Goal: Task Accomplishment & Management: Manage account settings

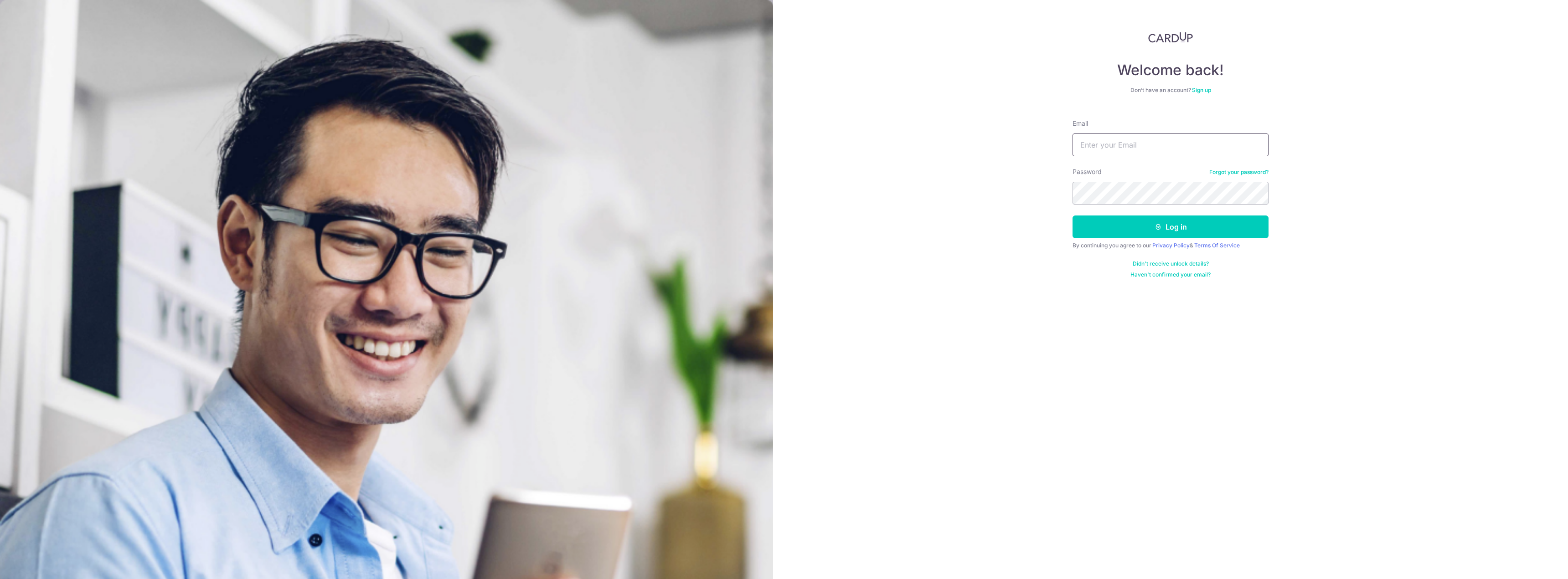
click at [1168, 147] on input "Email" at bounding box center [1170, 145] width 196 height 23
type input "[EMAIL_ADDRESS][DOMAIN_NAME]"
click at [1072, 216] on button "Log in" at bounding box center [1170, 227] width 196 height 23
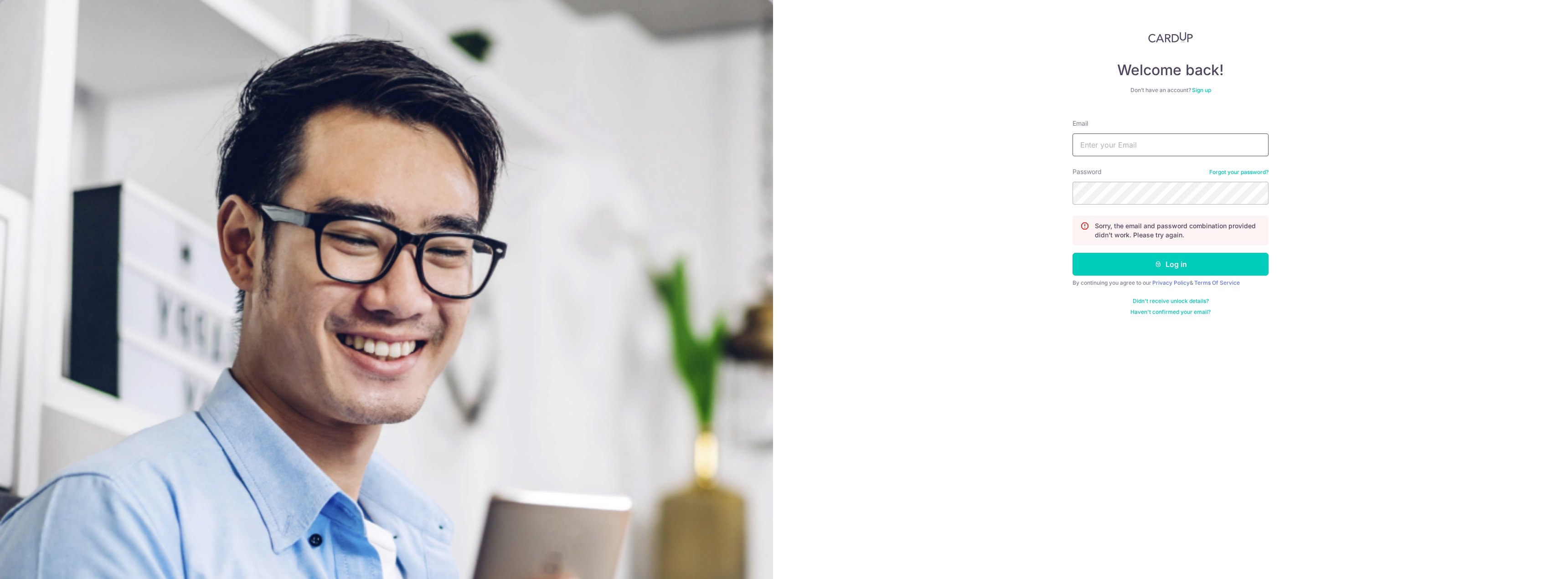
click at [1154, 144] on input "Email" at bounding box center [1170, 145] width 196 height 23
type input "ritzwongyj@hotmail.com"
click at [1072, 253] on button "Log in" at bounding box center [1170, 264] width 196 height 23
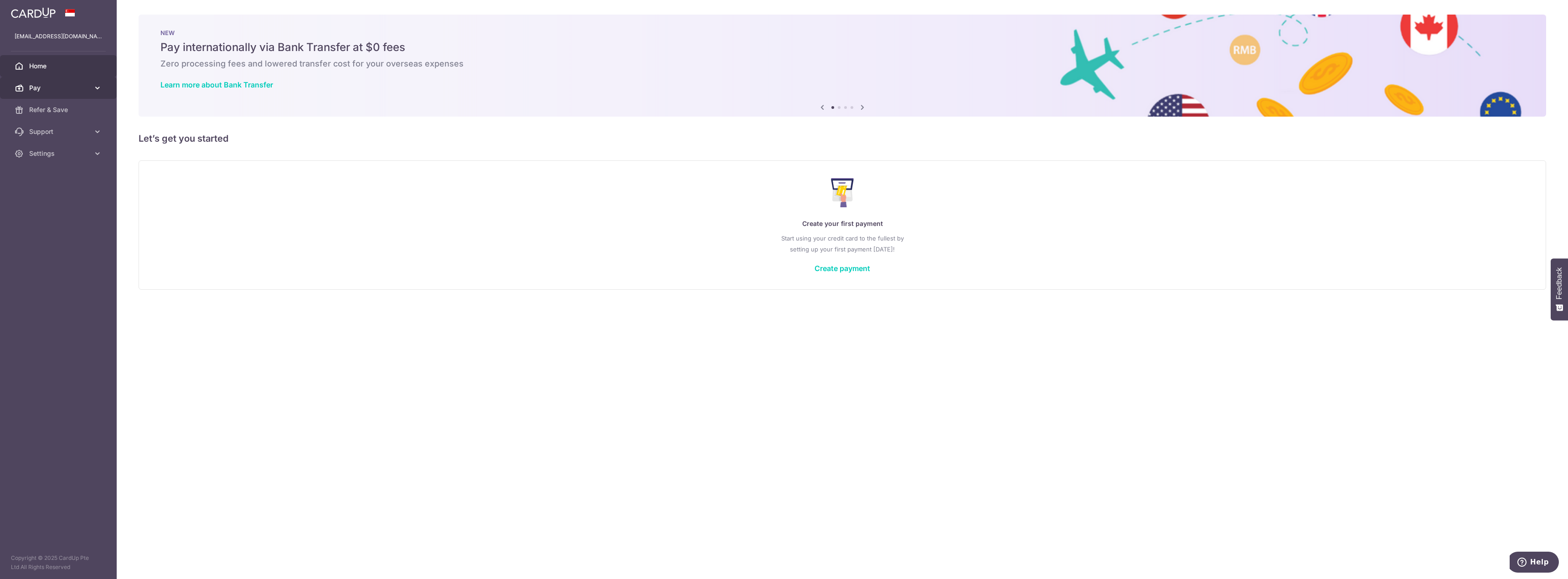
click at [49, 83] on link "Pay" at bounding box center [58, 88] width 117 height 22
click at [38, 102] on link "Payments" at bounding box center [58, 109] width 117 height 22
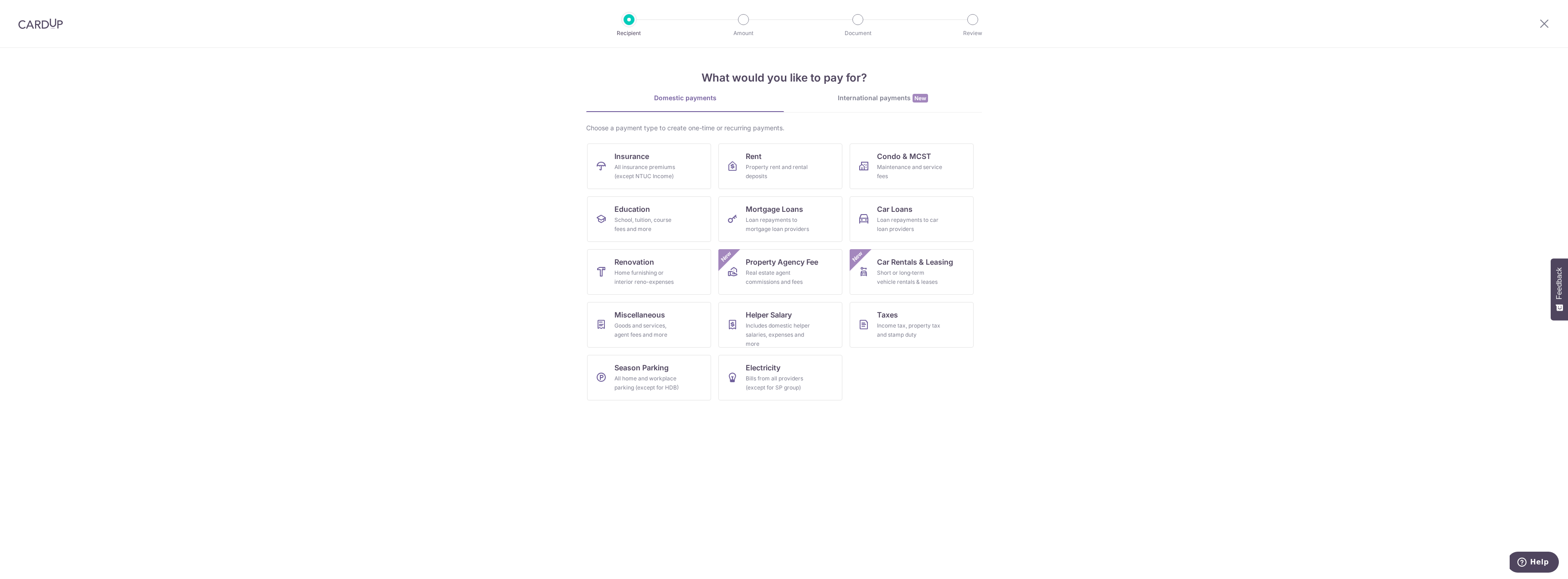
click at [35, 21] on img at bounding box center [41, 24] width 44 height 11
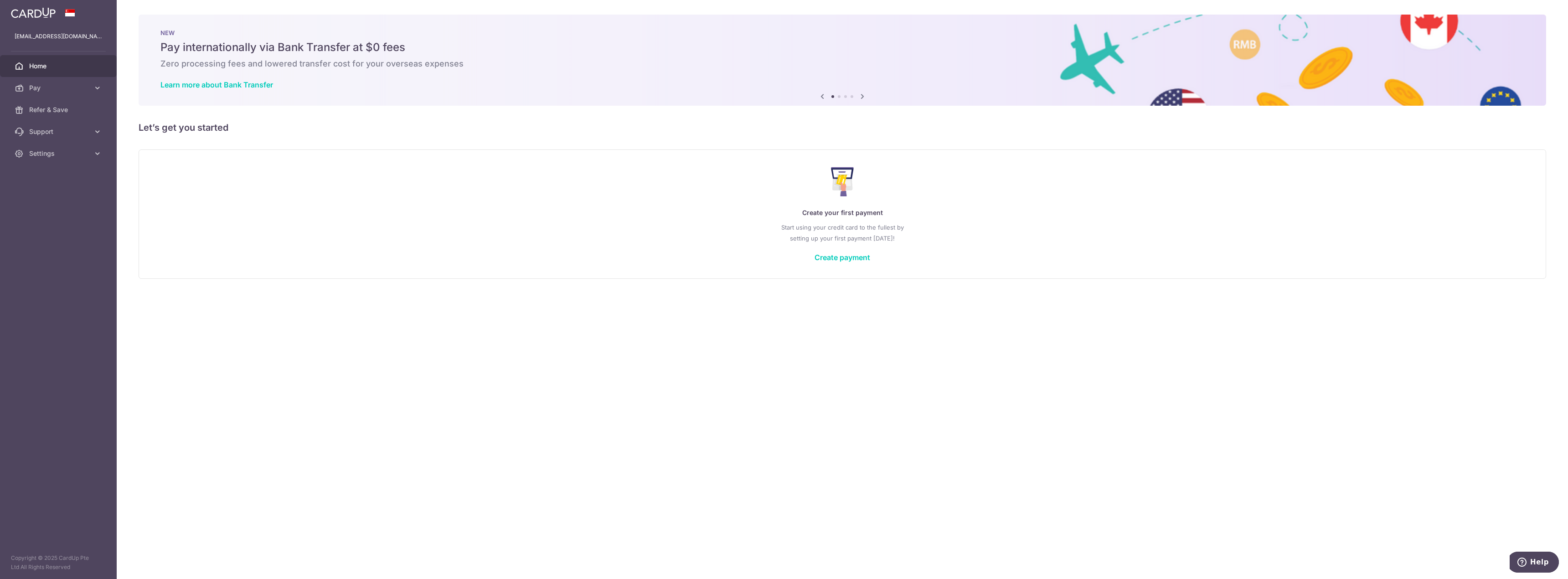
click at [68, 55] on link "Home" at bounding box center [58, 65] width 117 height 22
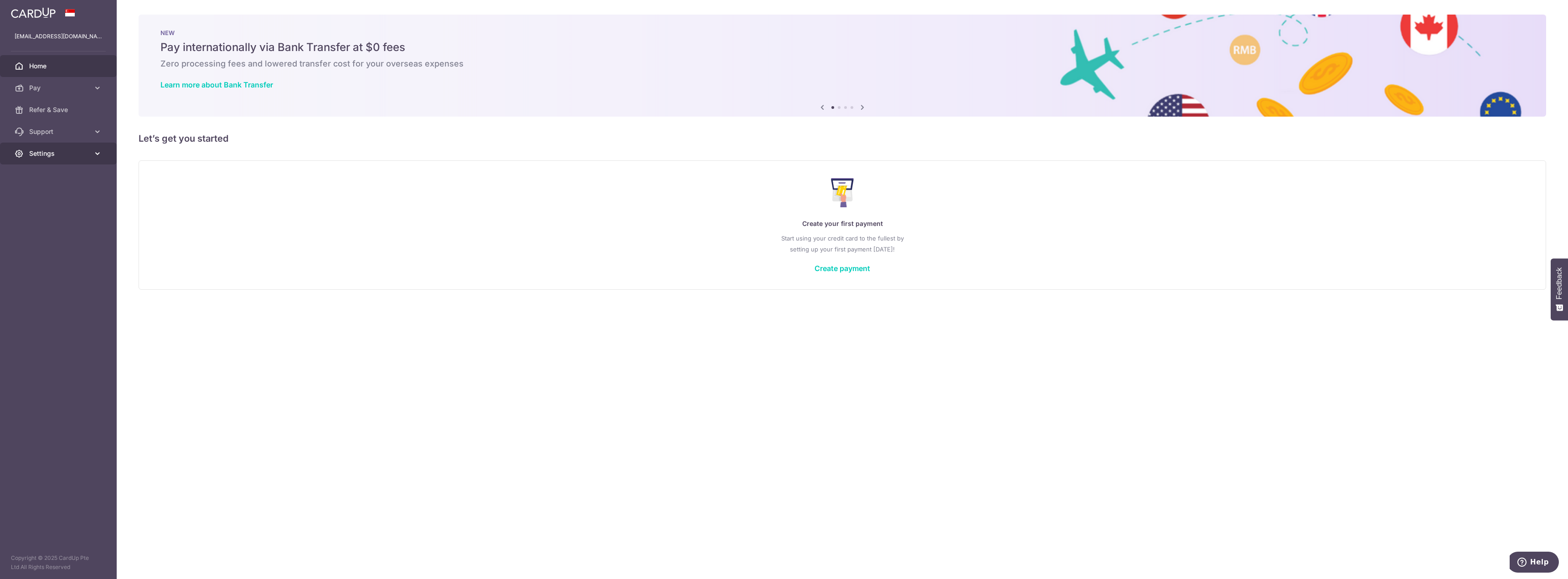
click at [48, 157] on span "Settings" at bounding box center [59, 154] width 60 height 9
click at [63, 174] on span "Account" at bounding box center [59, 175] width 60 height 9
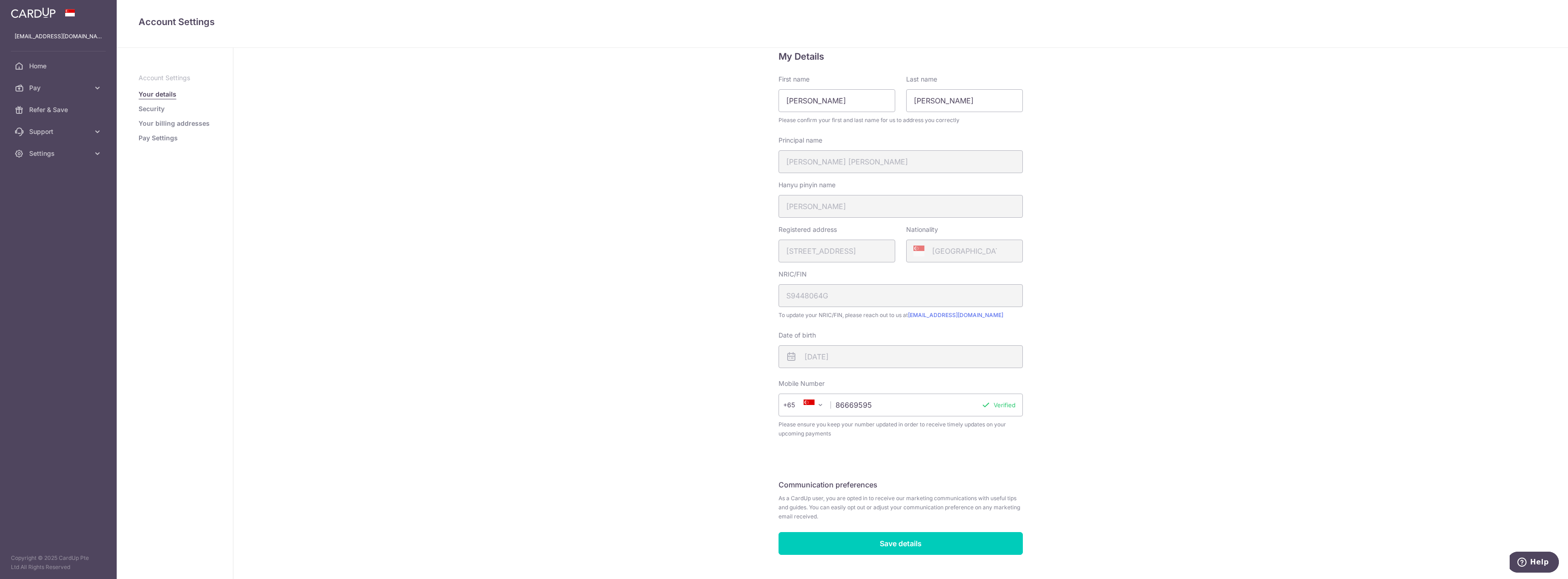
scroll to position [43, 0]
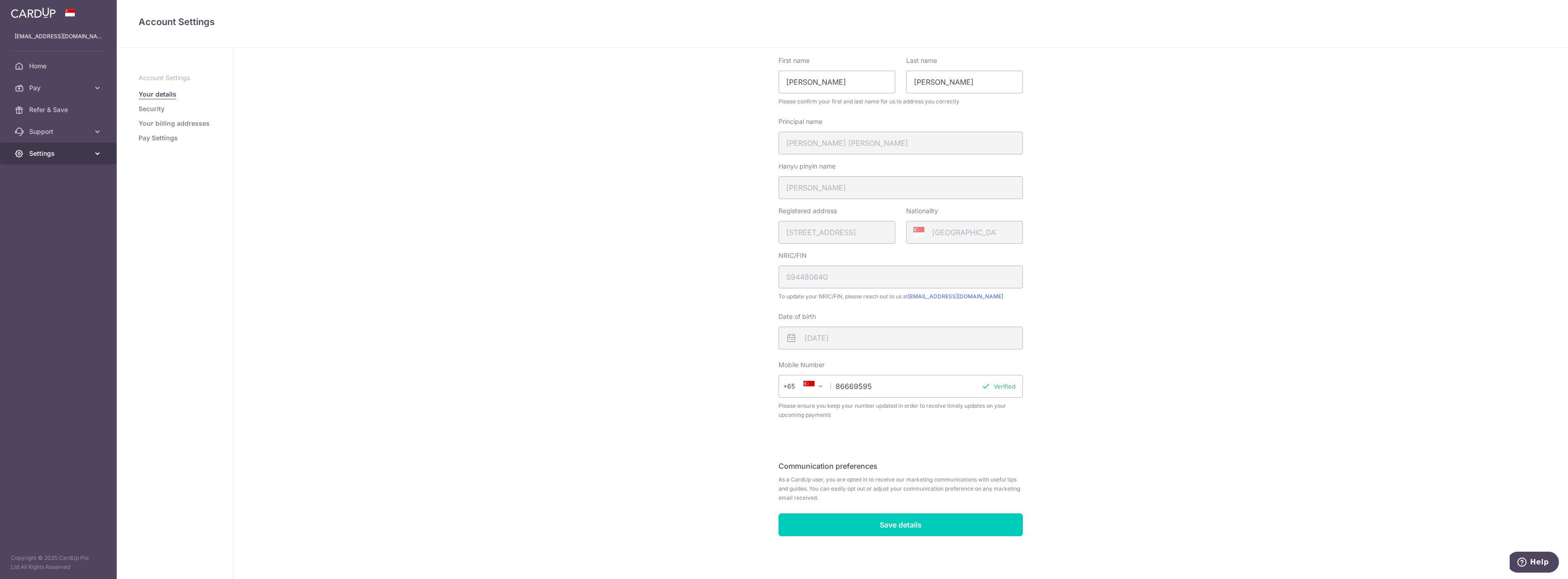
click at [72, 153] on span "Settings" at bounding box center [59, 154] width 60 height 9
click at [54, 174] on span "Account" at bounding box center [59, 175] width 60 height 9
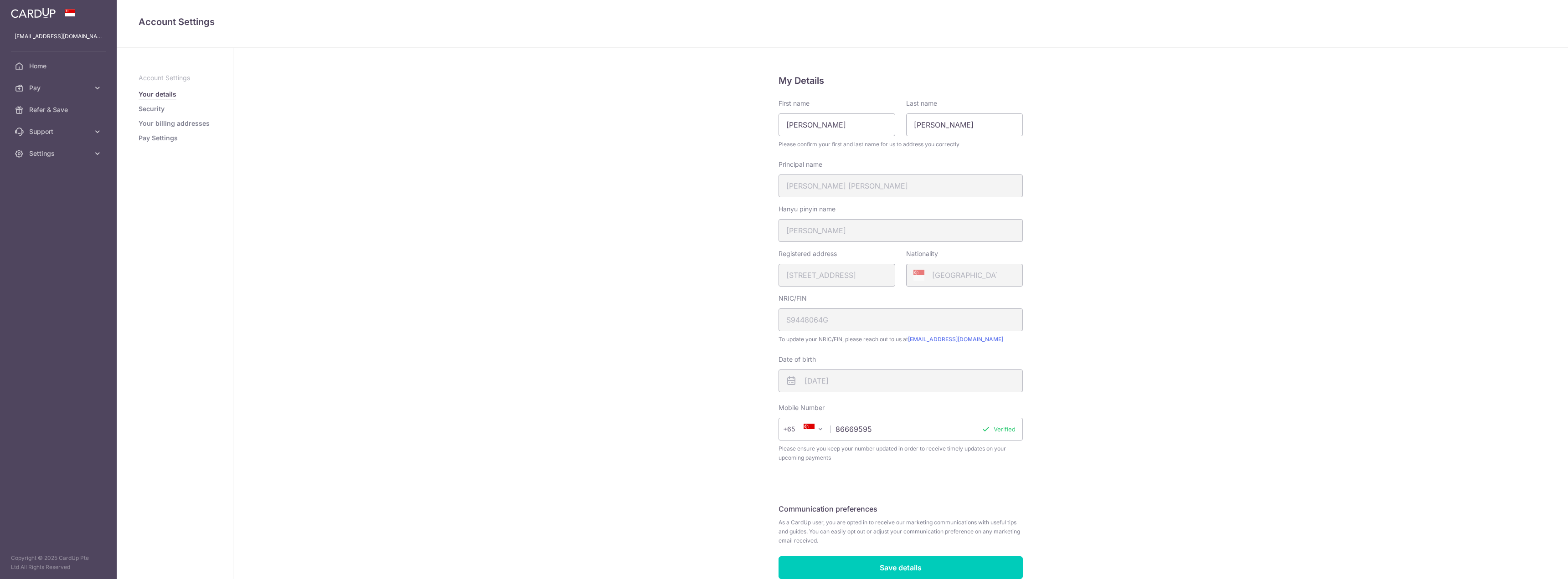
scroll to position [0, 0]
click at [65, 156] on span "Settings" at bounding box center [59, 154] width 60 height 9
click at [53, 199] on span "Logout" at bounding box center [59, 197] width 60 height 9
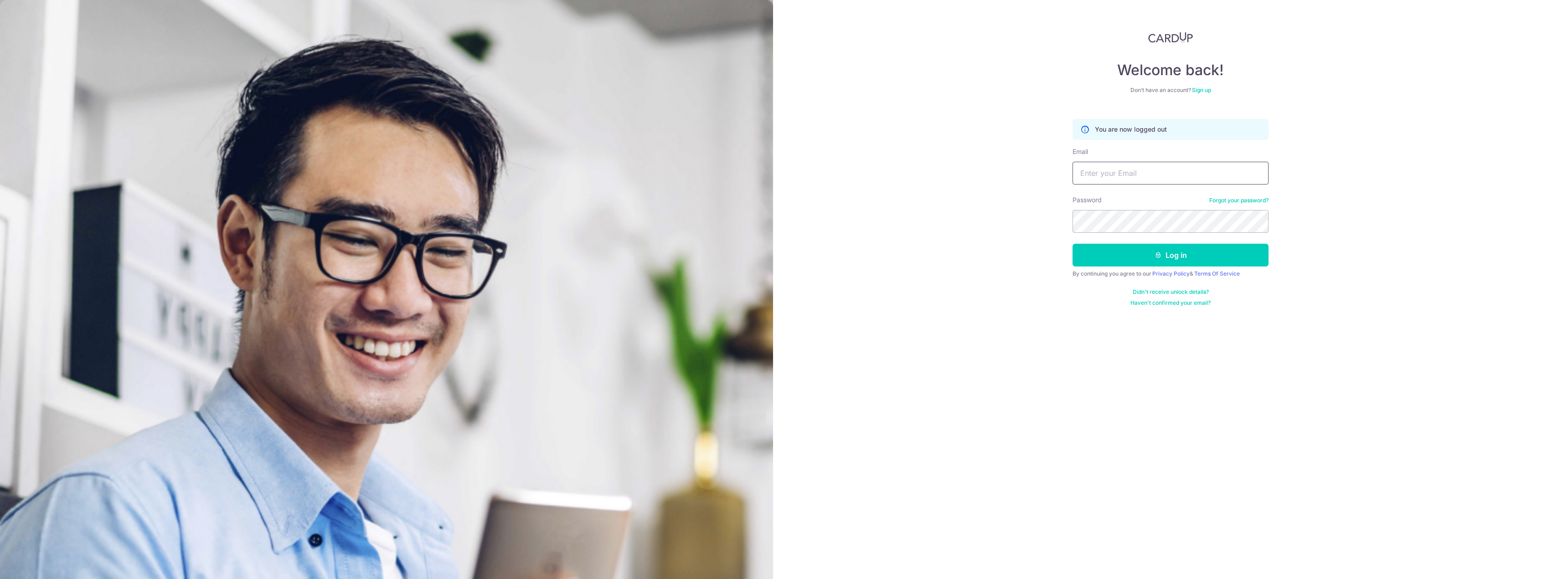
click at [1115, 171] on input "Email" at bounding box center [1170, 173] width 196 height 23
type input "[EMAIL_ADDRESS][DOMAIN_NAME]"
click at [1072, 244] on button "Log in" at bounding box center [1170, 255] width 196 height 23
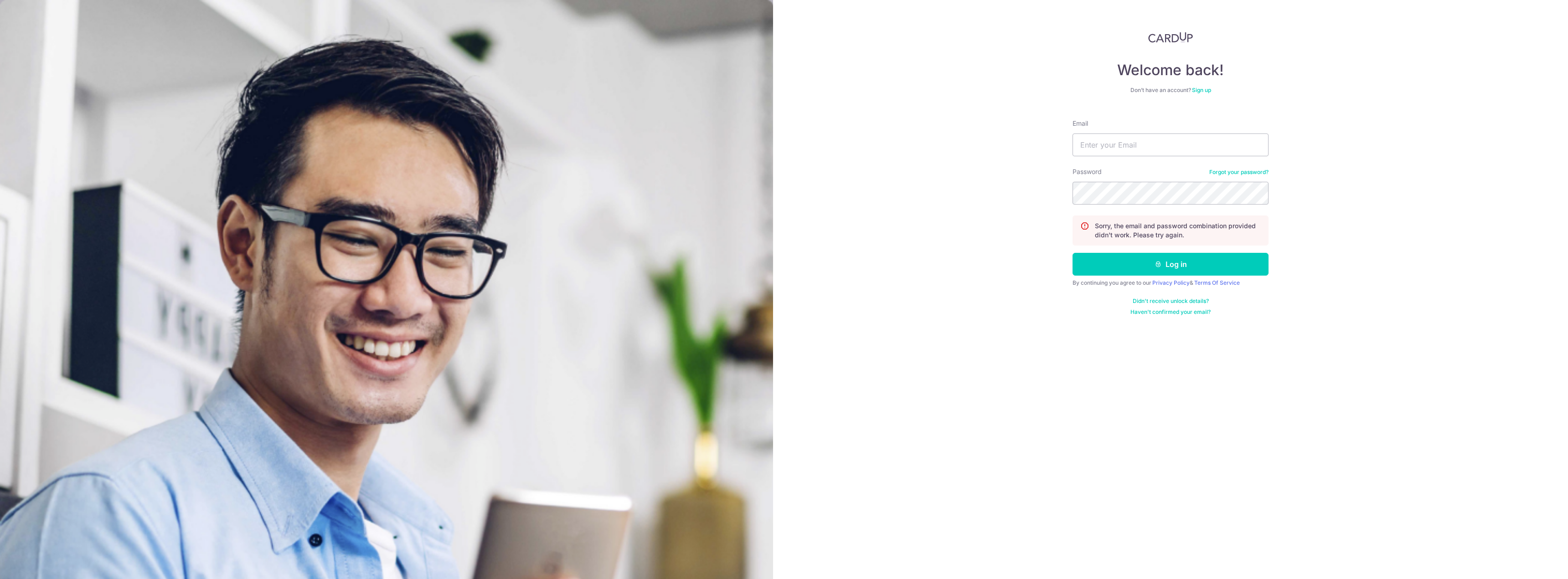
click at [1244, 175] on link "Forgot your password?" at bounding box center [1239, 172] width 59 height 7
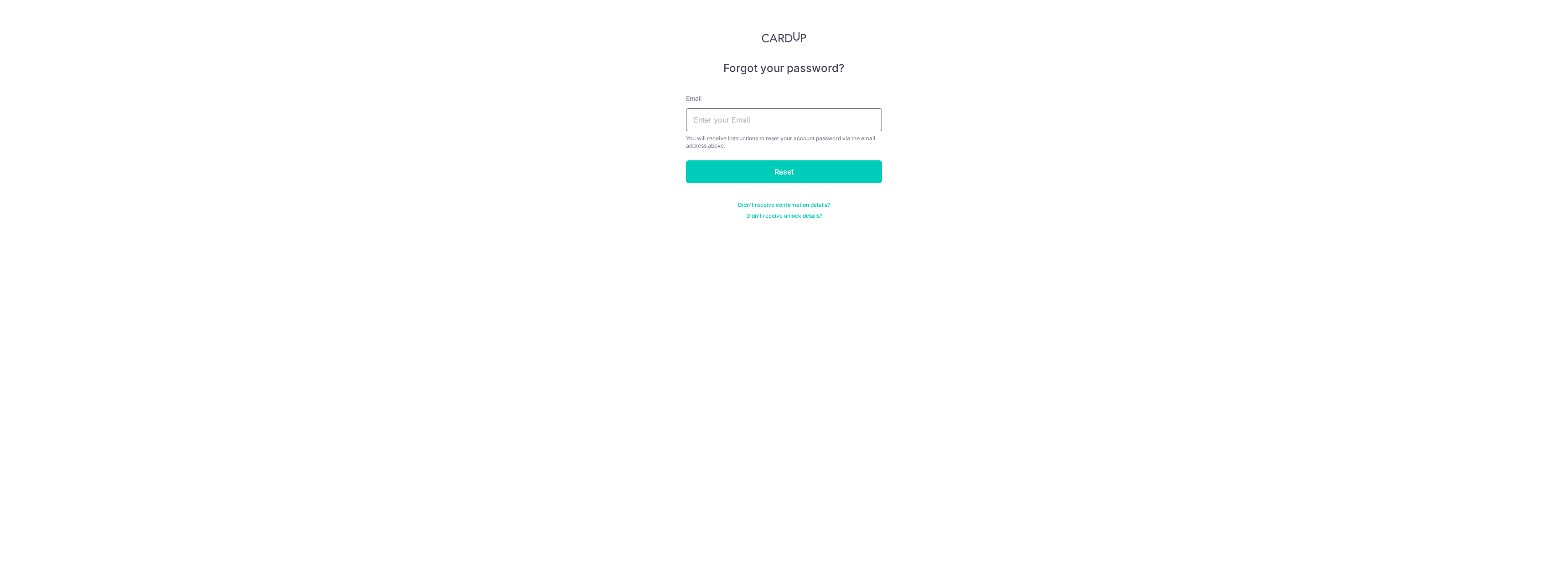
click at [820, 126] on input "text" at bounding box center [784, 120] width 196 height 23
type input "ritzritzwong@gmail.com"
click at [686, 160] on input "Reset" at bounding box center [784, 171] width 196 height 23
